Goal: Task Accomplishment & Management: Manage account settings

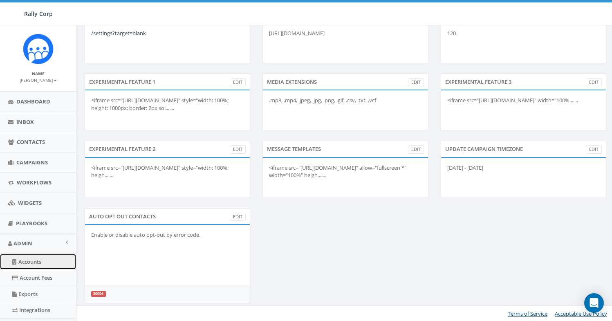
click at [29, 264] on link "Accounts" at bounding box center [38, 262] width 76 height 16
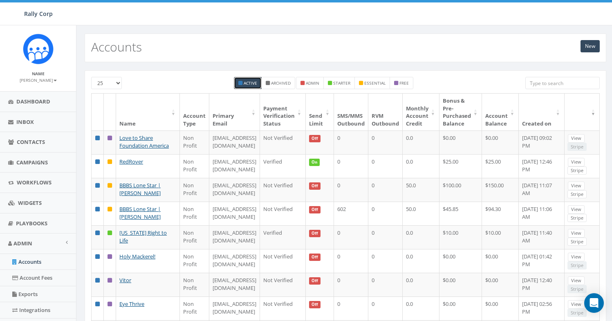
click at [537, 79] on input "search" at bounding box center [562, 83] width 74 height 12
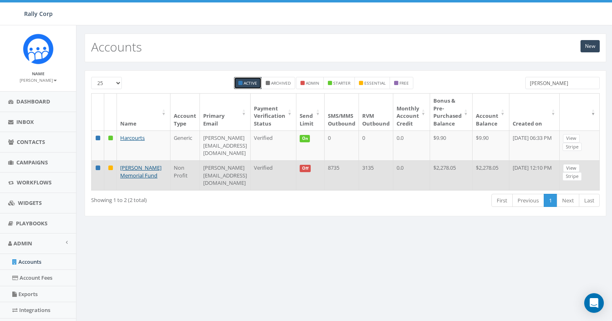
type input "hunt"
click at [580, 166] on link "View" at bounding box center [571, 168] width 17 height 9
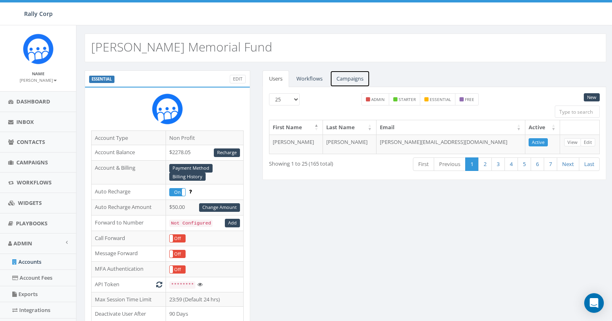
click at [353, 81] on link "Campaigns" at bounding box center [350, 78] width 40 height 17
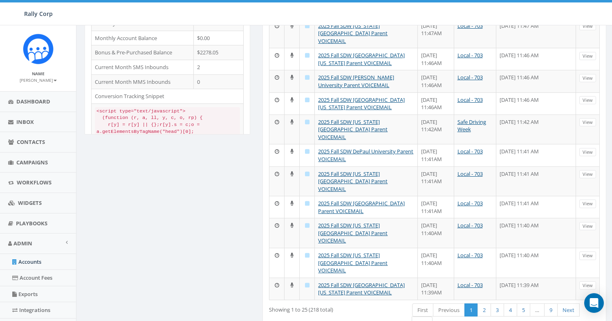
scroll to position [441, 0]
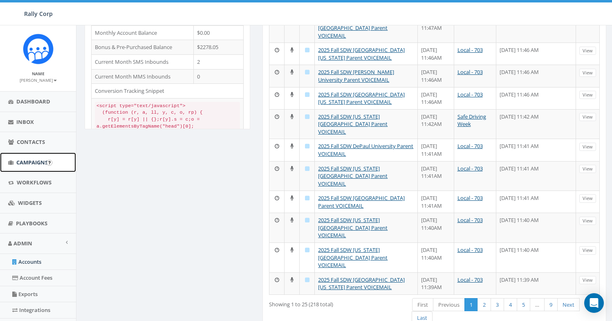
click at [23, 158] on link "Campaigns" at bounding box center [38, 162] width 76 height 20
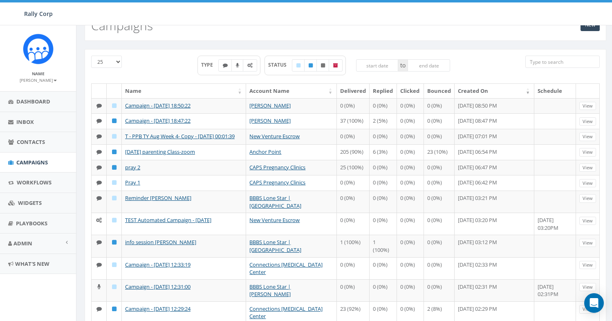
scroll to position [14, 0]
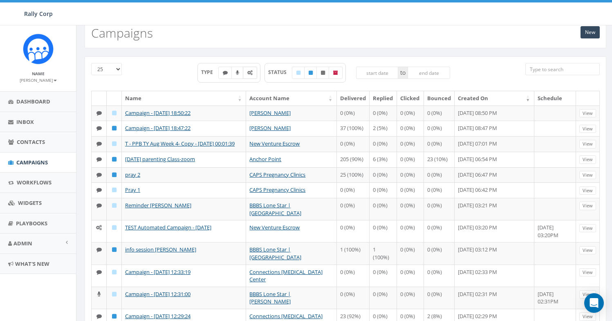
click at [252, 72] on label at bounding box center [250, 73] width 14 height 12
checkbox input "true"
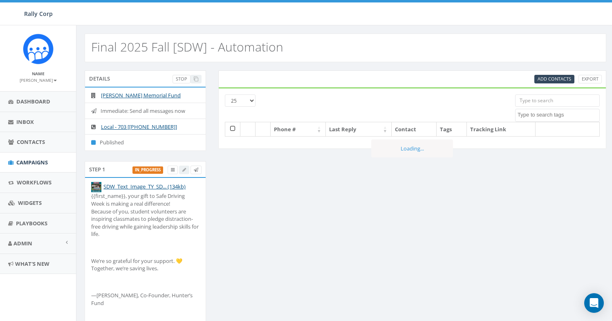
select select
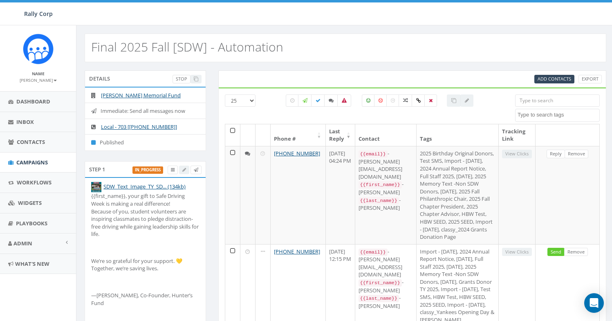
scroll to position [165, 0]
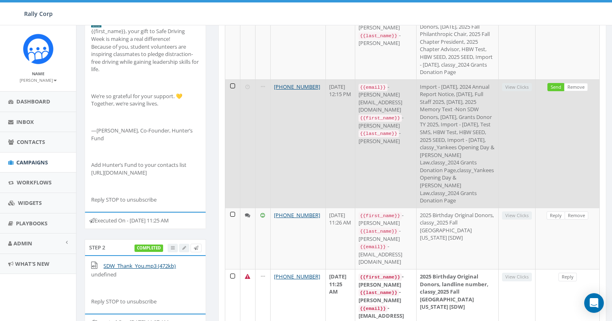
drag, startPoint x: 314, startPoint y: 146, endPoint x: 253, endPoint y: 150, distance: 61.0
click at [253, 150] on tr "+1 864-420-1836 [DATE] 12:15 PM {{email}} - [PERSON_NAME][EMAIL_ADDRESS][DOMAIN…" at bounding box center [412, 143] width 375 height 128
copy tr "[PHONE_NUMBER]"
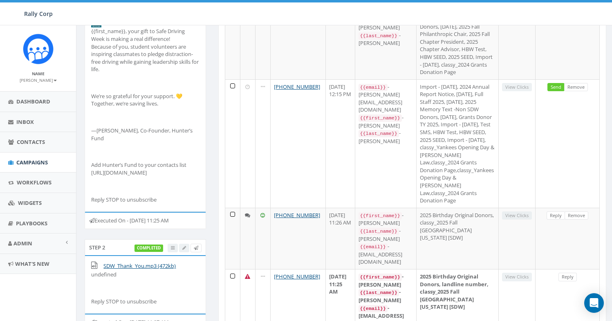
click at [122, 176] on p "Add Hunter’s Fund to your contacts list [URL][DOMAIN_NAME]" at bounding box center [145, 168] width 108 height 15
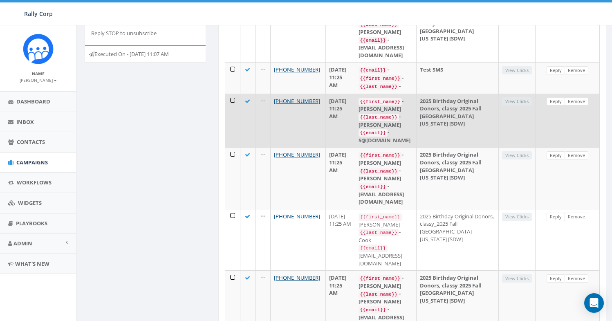
scroll to position [435, 0]
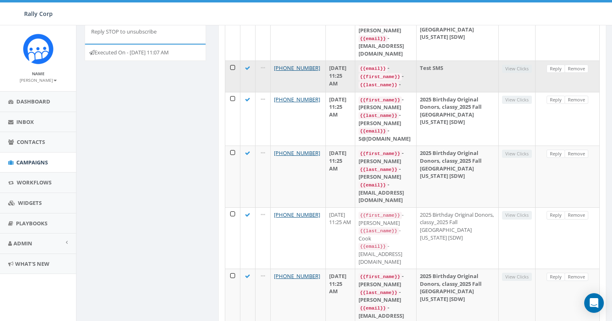
drag, startPoint x: 314, startPoint y: 186, endPoint x: 266, endPoint y: 189, distance: 48.0
click at [266, 92] on tr "+1 858-736-5358 [DATE] 11:25 AM {{email}} - {{first_name}} - {{last_name}} - Te…" at bounding box center [412, 76] width 375 height 31
copy tr "[PHONE_NUMBER]"
click at [556, 73] on link "Reply" at bounding box center [556, 69] width 18 height 9
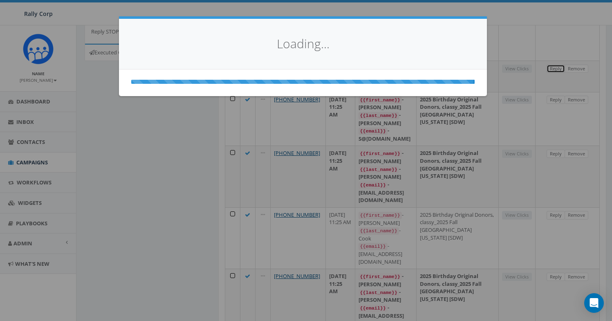
select select
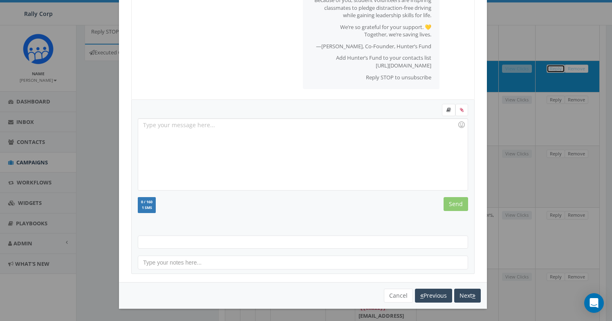
scroll to position [22, 0]
click at [392, 297] on button "Cancel" at bounding box center [398, 296] width 29 height 14
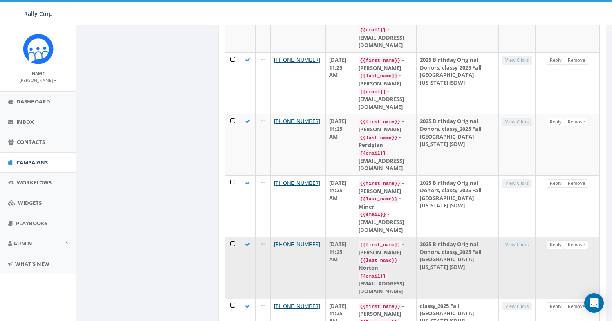
scroll to position [898, 0]
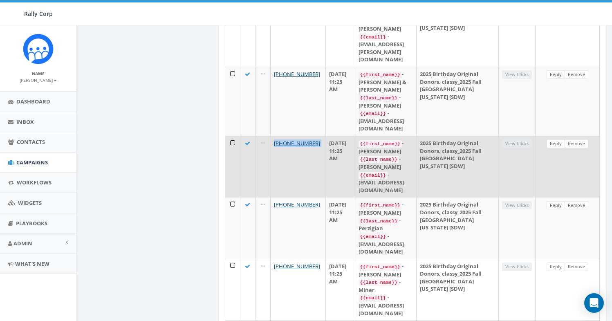
drag, startPoint x: 315, startPoint y: 105, endPoint x: 267, endPoint y: 107, distance: 48.3
click at [267, 136] on tr "+1 860-709-5571 [DATE] 11:25 AM {{first_name}} - [PERSON_NAME] {{last_name}} - …" at bounding box center [412, 166] width 375 height 61
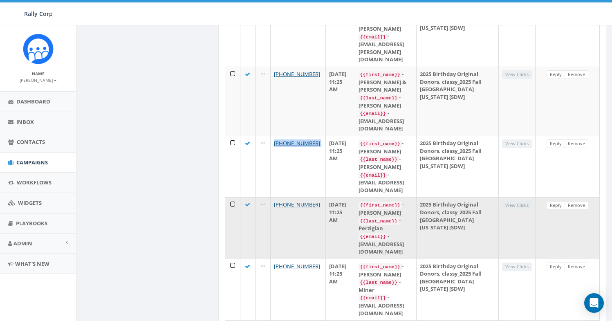
copy link "[PHONE_NUMBER]"
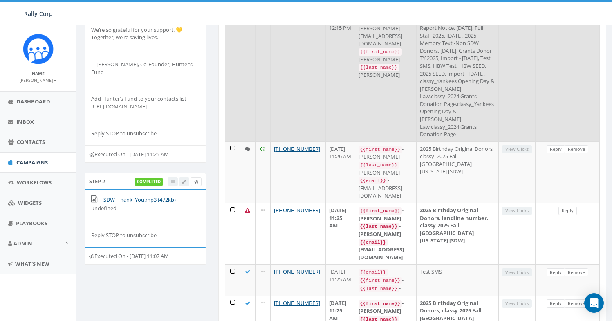
scroll to position [150, 0]
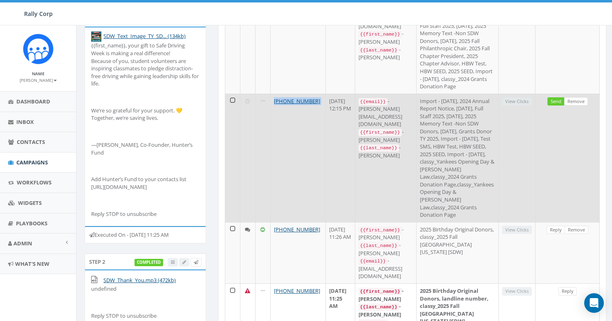
drag, startPoint x: 315, startPoint y: 160, endPoint x: 267, endPoint y: 162, distance: 48.7
click at [267, 162] on tr "+1 864-420-1836 [DATE] 12:15 PM {{email}} - [PERSON_NAME][EMAIL_ADDRESS][DOMAIN…" at bounding box center [412, 158] width 375 height 128
copy link "[PHONE_NUMBER]"
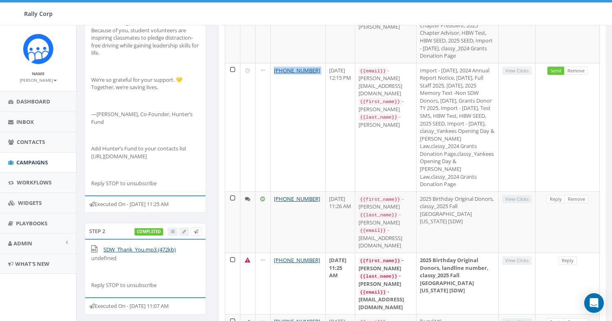
scroll to position [18, 0]
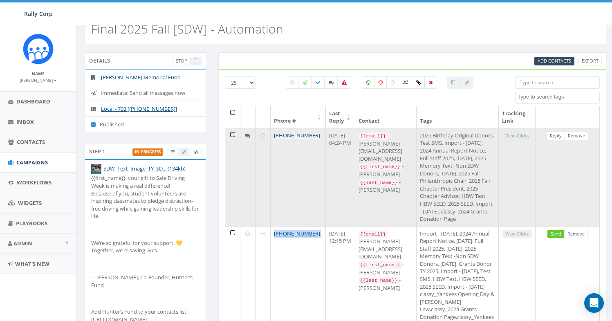
drag, startPoint x: 314, startPoint y: 136, endPoint x: 267, endPoint y: 138, distance: 47.1
click at [271, 138] on td "[PHONE_NUMBER]" at bounding box center [298, 177] width 55 height 98
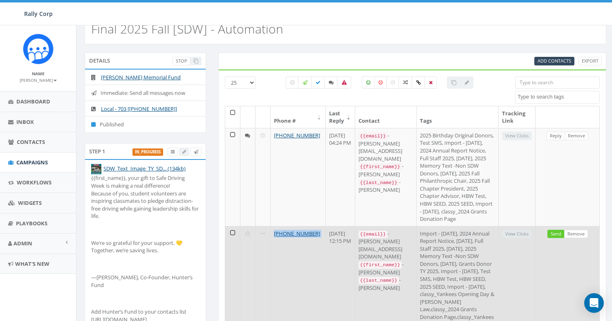
copy link "[PHONE_NUMBER]"
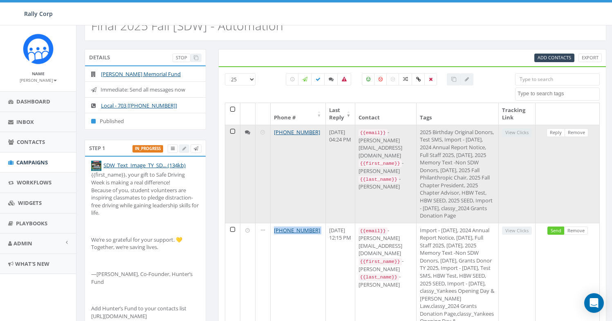
scroll to position [0, 0]
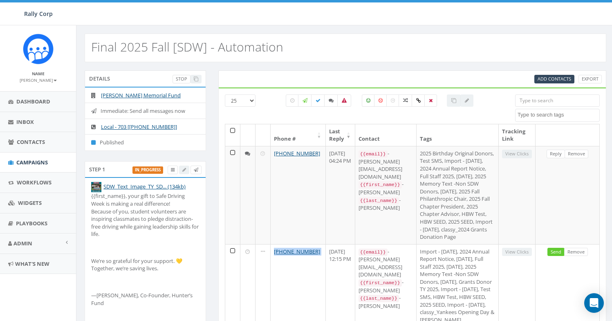
click at [248, 102] on select "25 50 100" at bounding box center [240, 100] width 31 height 12
select select "50"
click at [398, 60] on div "Final 2025 Fall [SDW] - Automation" at bounding box center [346, 48] width 522 height 29
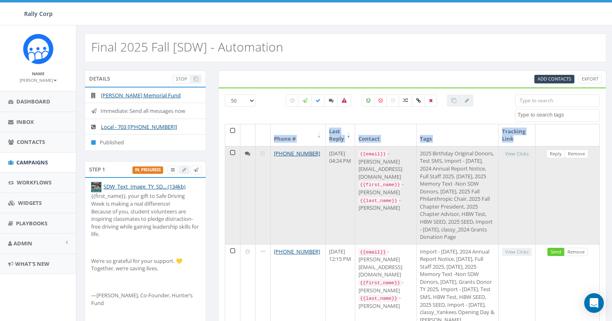
drag, startPoint x: 570, startPoint y: 270, endPoint x: 228, endPoint y: 159, distance: 359.8
copy thead "Phone # Last Reply Contact Tags Tracking Link"
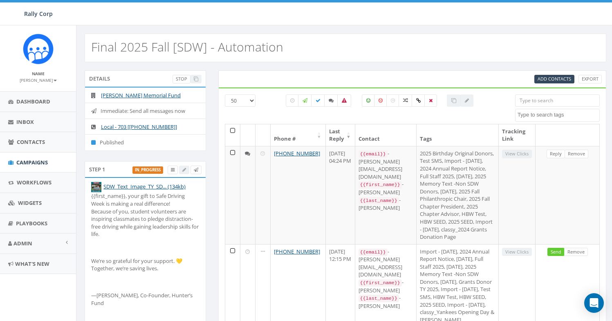
click at [313, 54] on div "Final 2025 Fall [SDW] - Automation" at bounding box center [346, 48] width 522 height 29
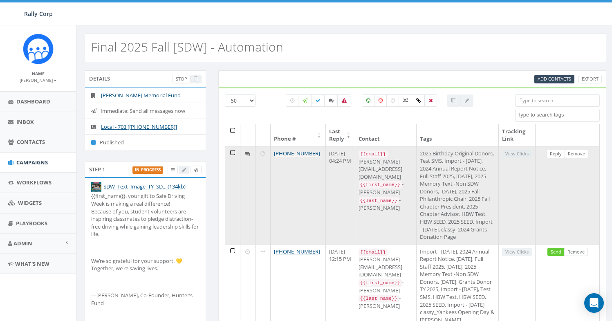
drag, startPoint x: 312, startPoint y: 155, endPoint x: 265, endPoint y: 149, distance: 47.8
click at [265, 149] on tr "+1 703-587-2777 [DATE] 04:24 PM {{email}} - [EMAIL_ADDRESS][DOMAIN_NAME] {{firs…" at bounding box center [412, 195] width 375 height 98
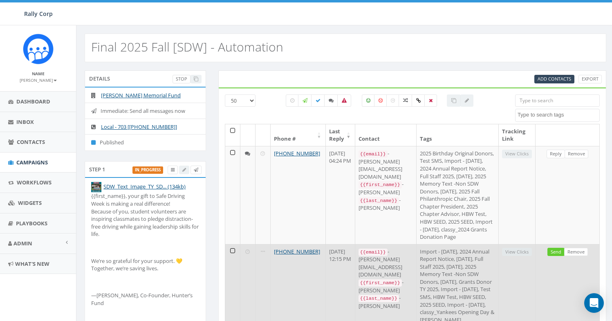
copy tr "[PHONE_NUMBER]"
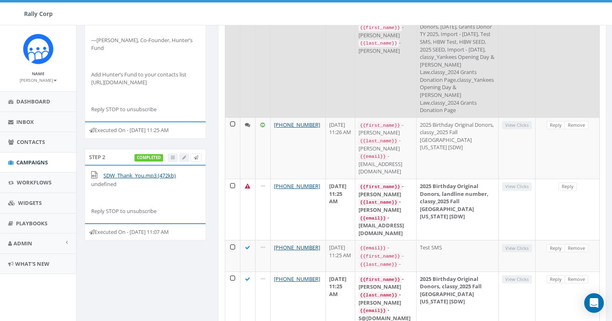
scroll to position [204, 0]
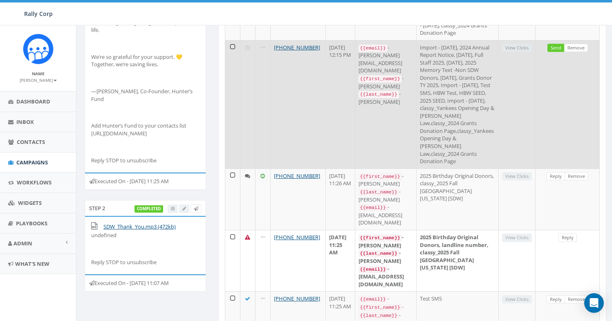
drag, startPoint x: 312, startPoint y: 112, endPoint x: 269, endPoint y: 110, distance: 43.4
click at [271, 110] on td "[PHONE_NUMBER]" at bounding box center [298, 104] width 55 height 128
copy link "[PHONE_NUMBER]"
